Goal: Information Seeking & Learning: Check status

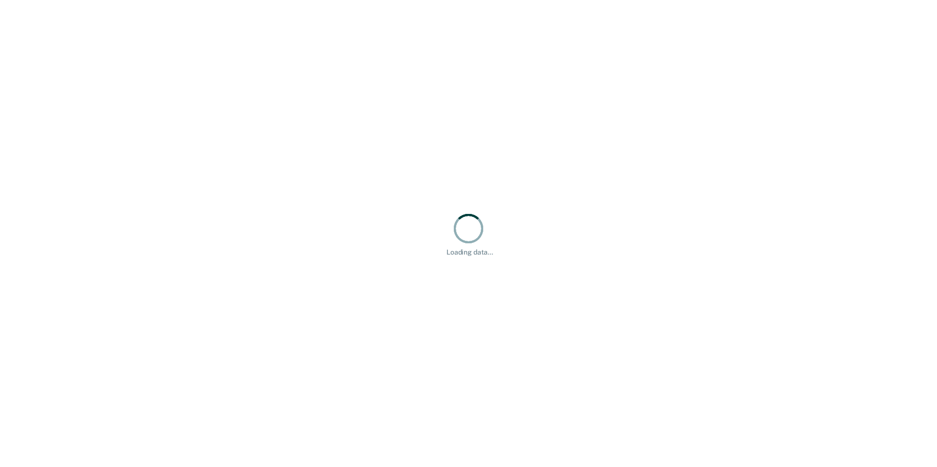
click at [399, 224] on div "Loading data..." at bounding box center [468, 233] width 937 height 467
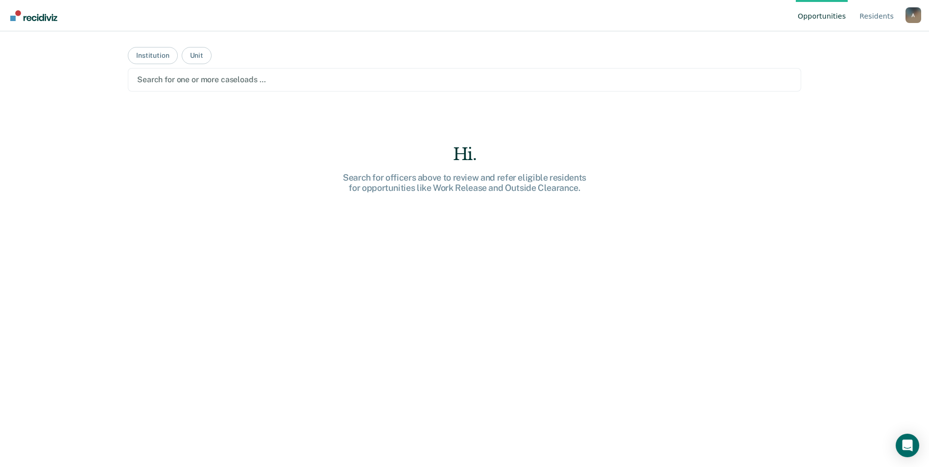
click at [196, 80] on div at bounding box center [464, 79] width 655 height 11
click at [230, 81] on div at bounding box center [464, 79] width 655 height 11
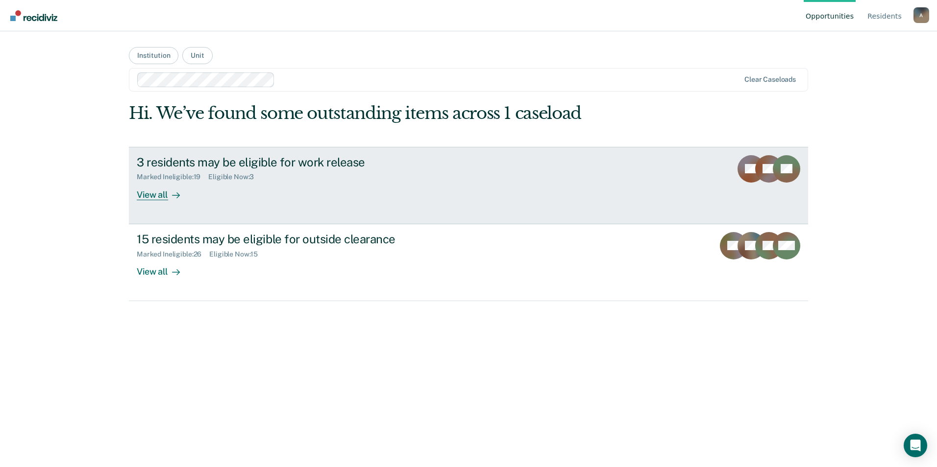
click at [318, 189] on div "3 residents may be eligible for work release Marked Ineligible : 19 Eligible No…" at bounding box center [320, 177] width 367 height 45
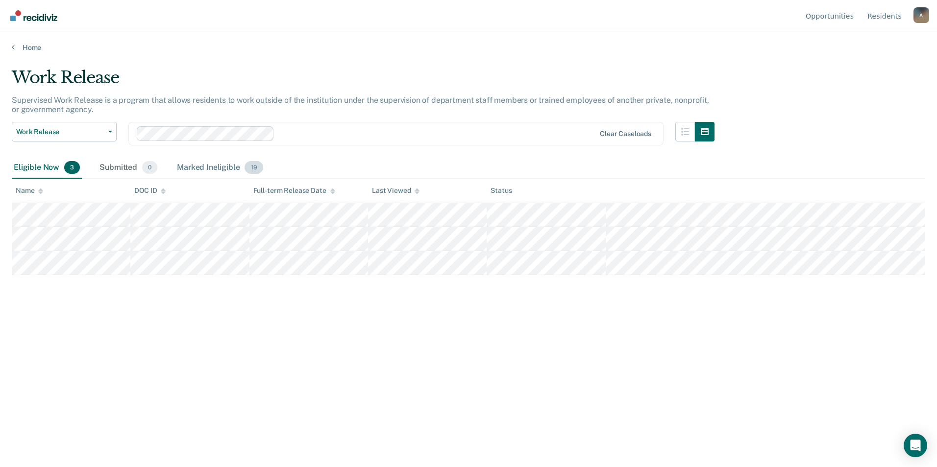
click at [200, 168] on div "Marked Ineligible 19" at bounding box center [220, 168] width 90 height 22
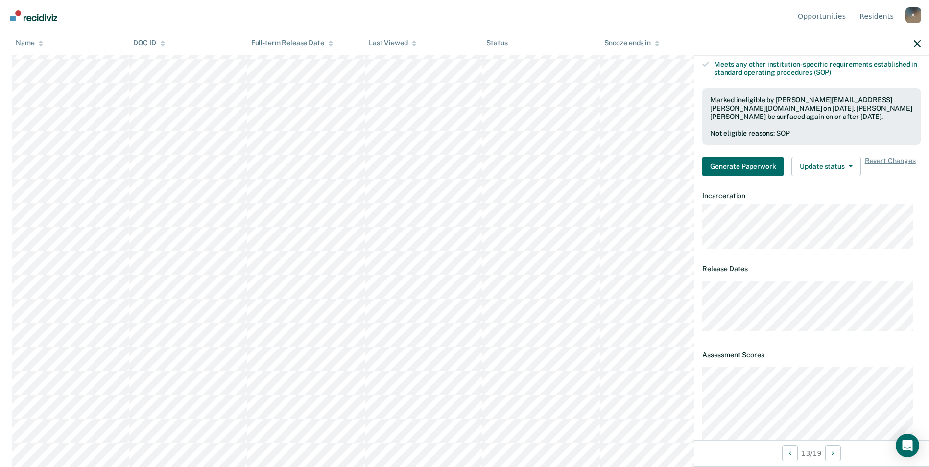
scroll to position [196, 0]
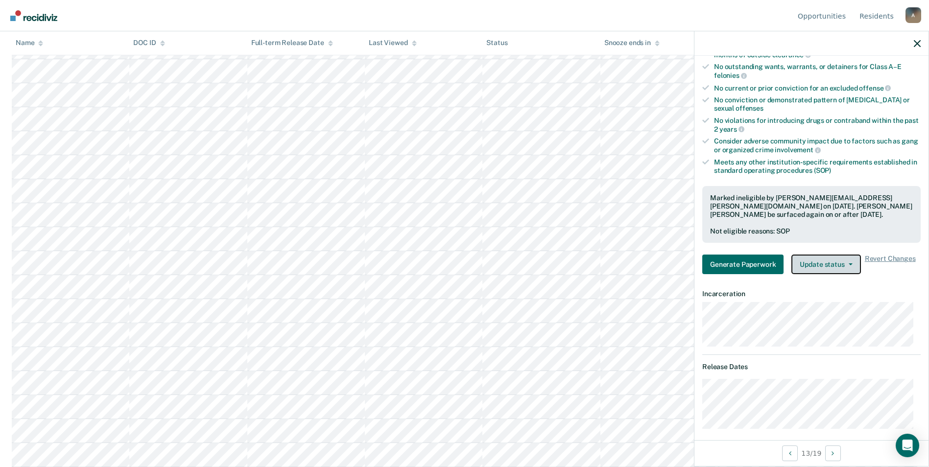
click at [849, 264] on icon "button" at bounding box center [851, 265] width 4 height 2
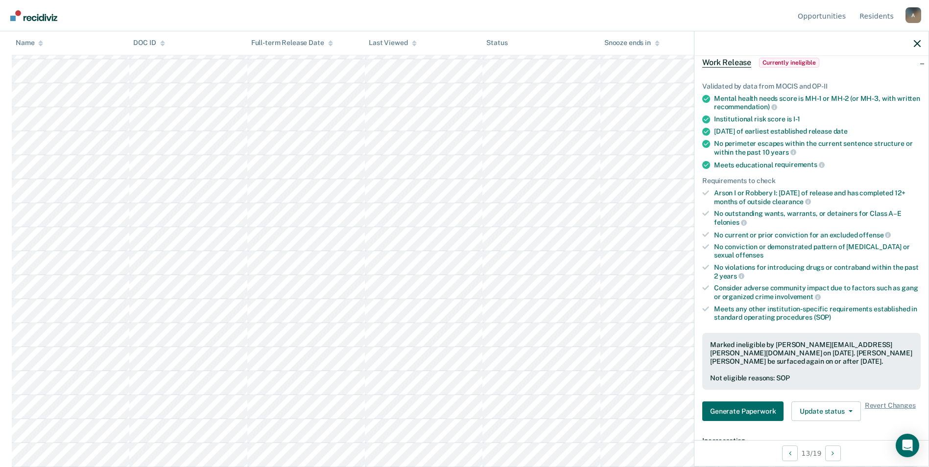
scroll to position [0, 0]
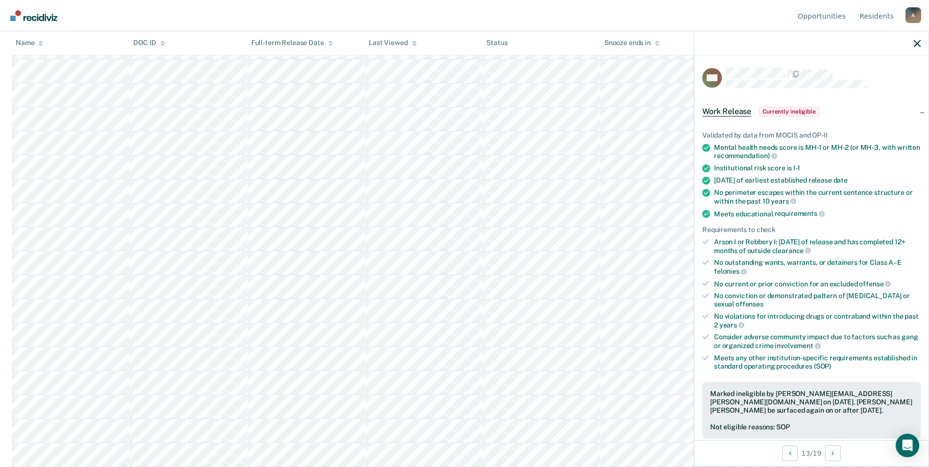
click at [782, 109] on span "Currently ineligible" at bounding box center [789, 112] width 60 height 10
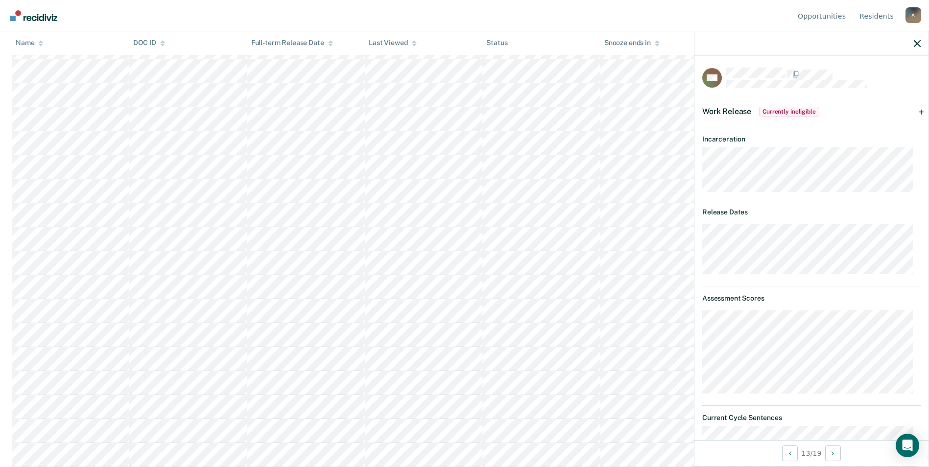
scroll to position [143, 0]
click at [714, 109] on span "Work Release" at bounding box center [727, 111] width 49 height 9
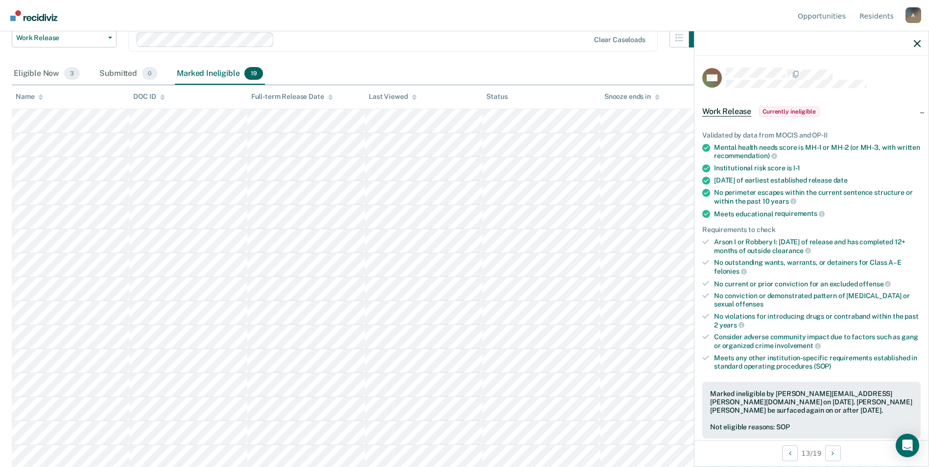
scroll to position [0, 0]
